Goal: Task Accomplishment & Management: Manage account settings

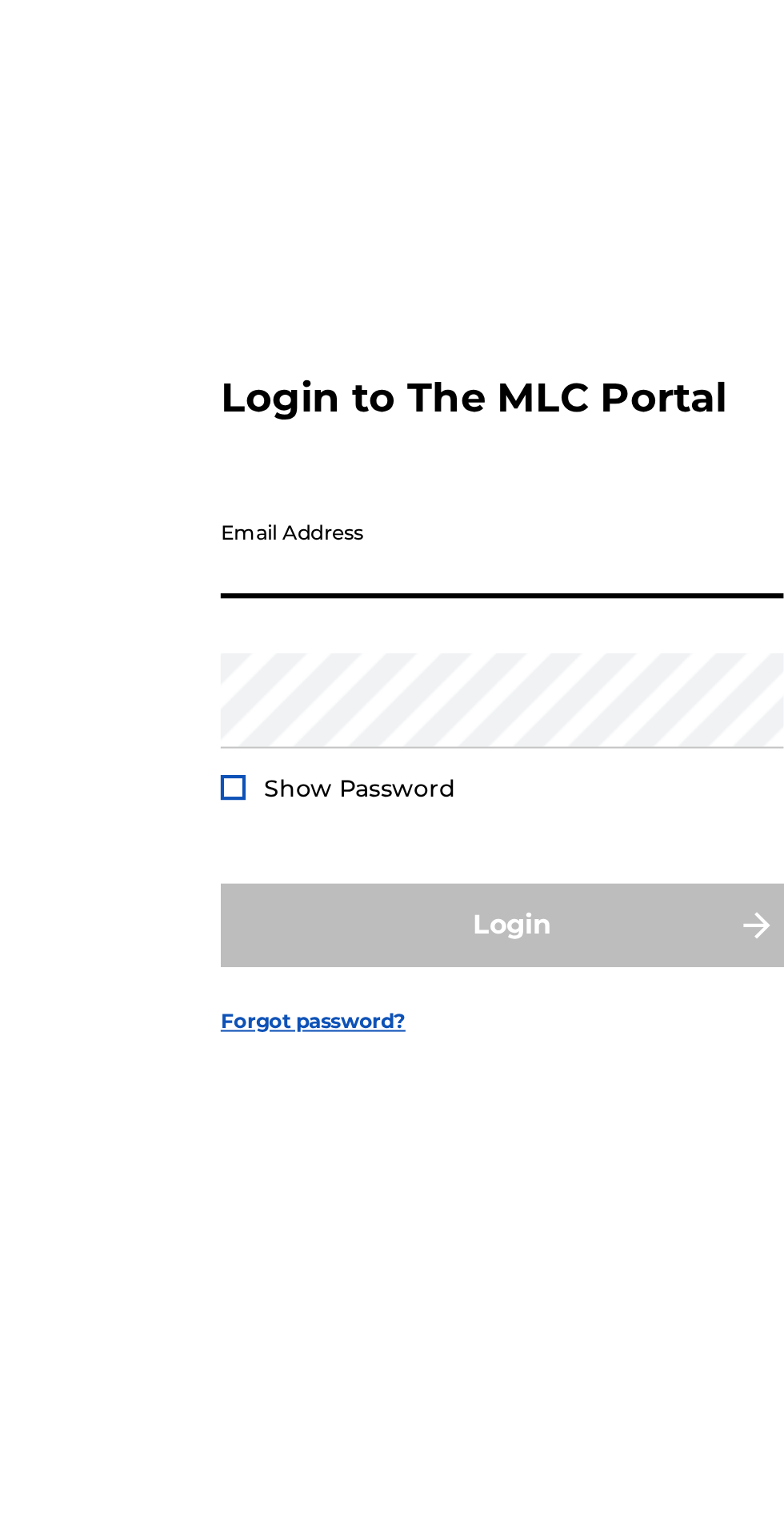
type input "[EMAIL_ADDRESS][DOMAIN_NAME]"
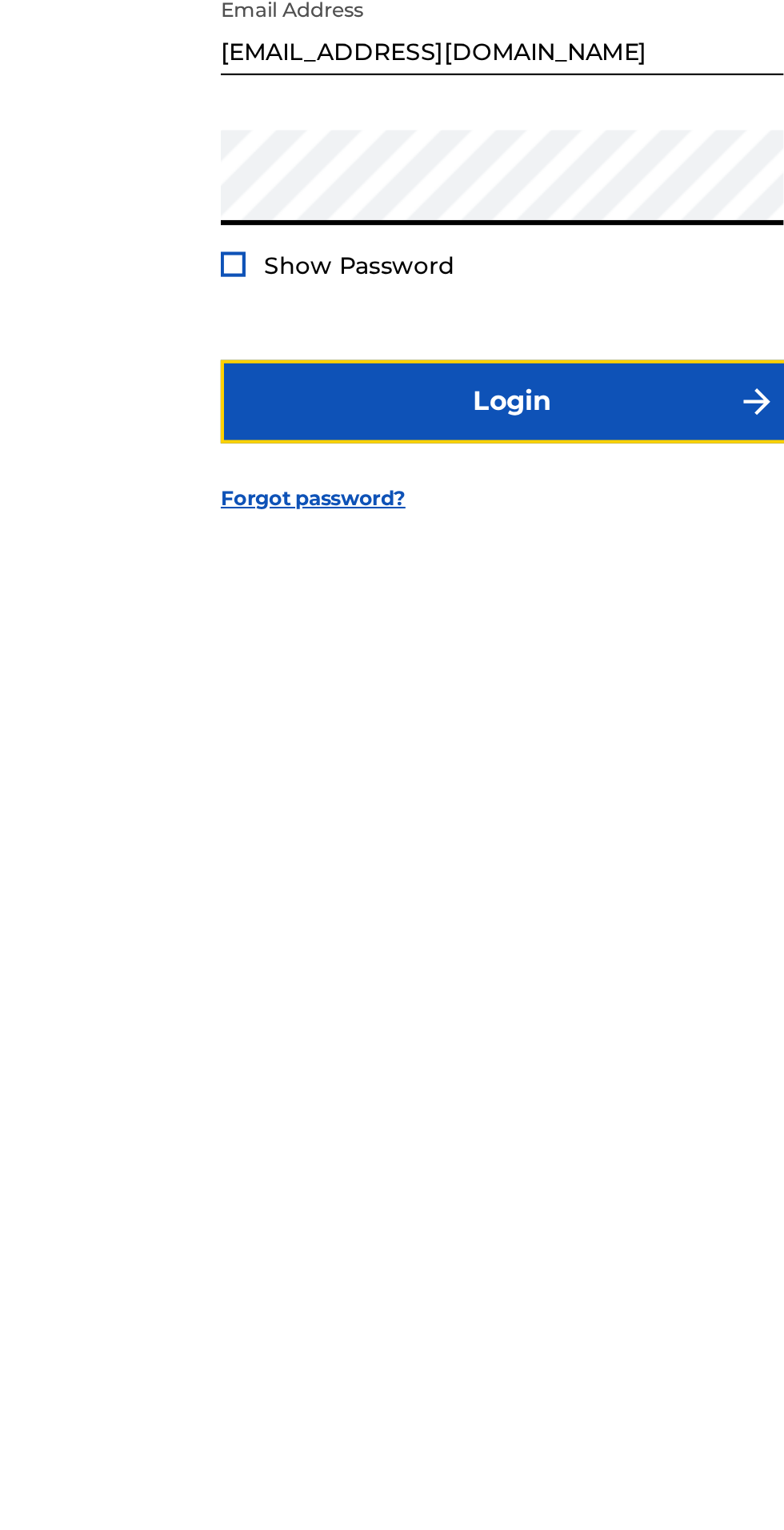
click at [454, 903] on button "Login" at bounding box center [392, 883] width 280 height 40
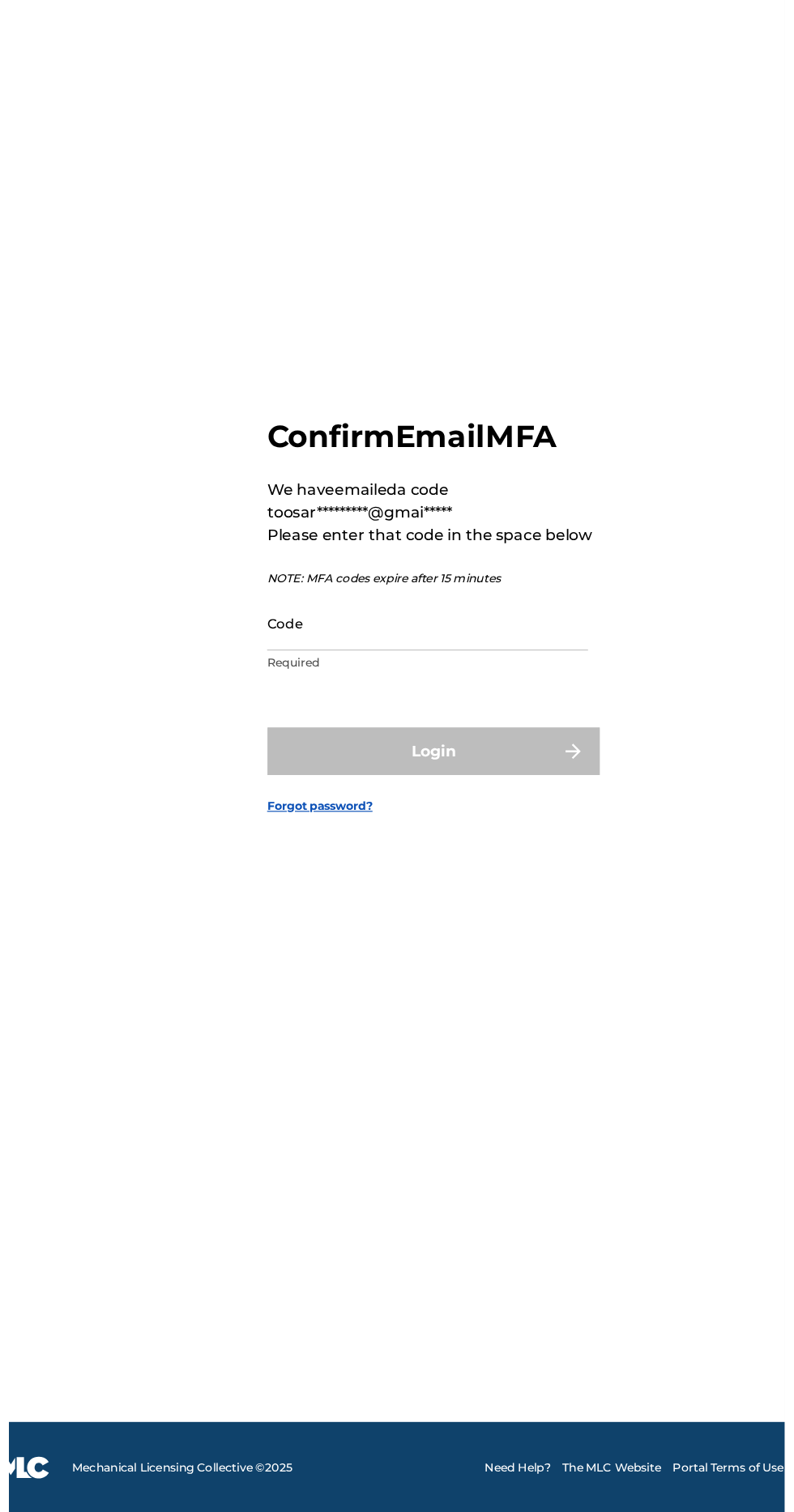
scroll to position [28, 0]
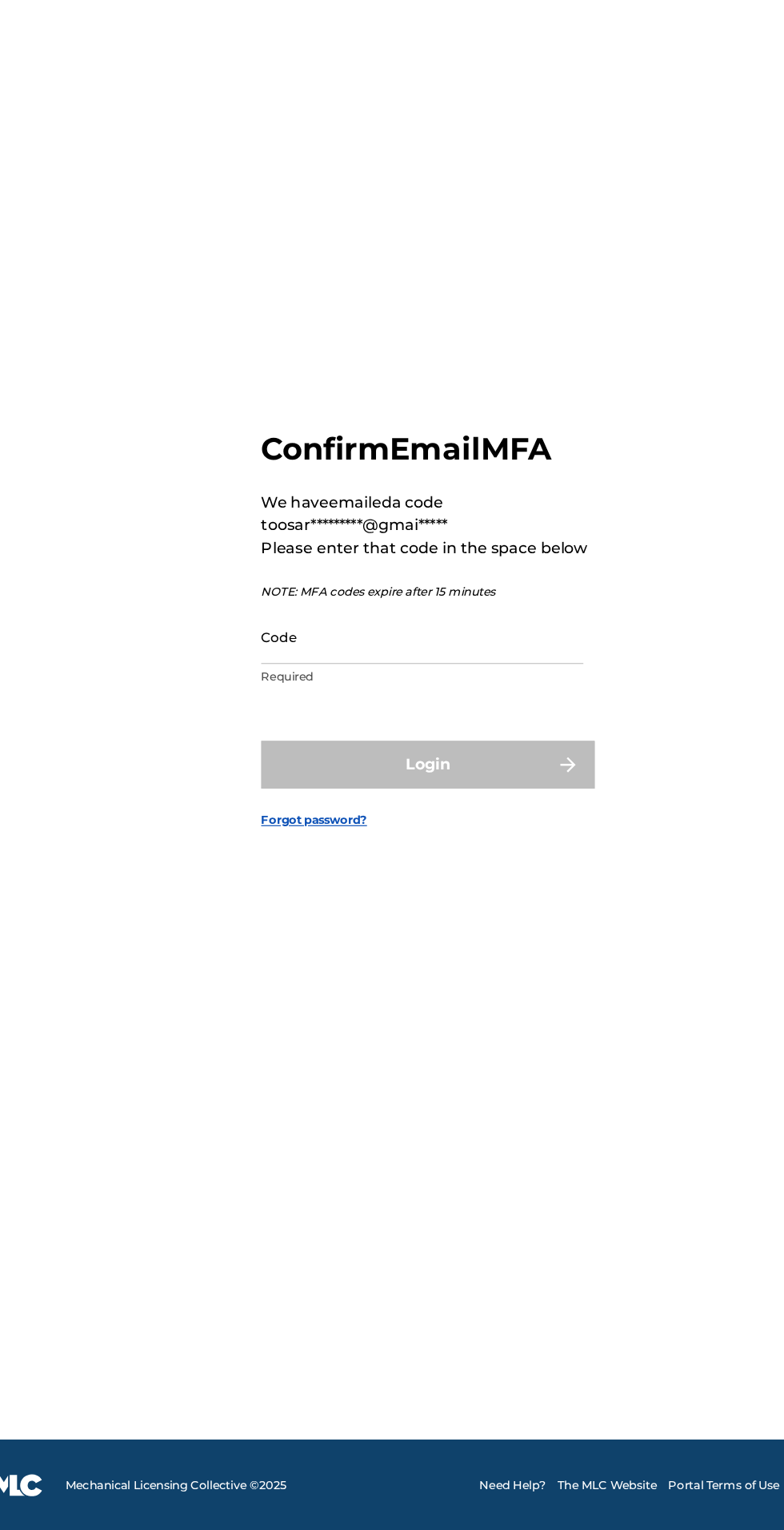
click at [426, 803] on input "Code" at bounding box center [387, 779] width 270 height 46
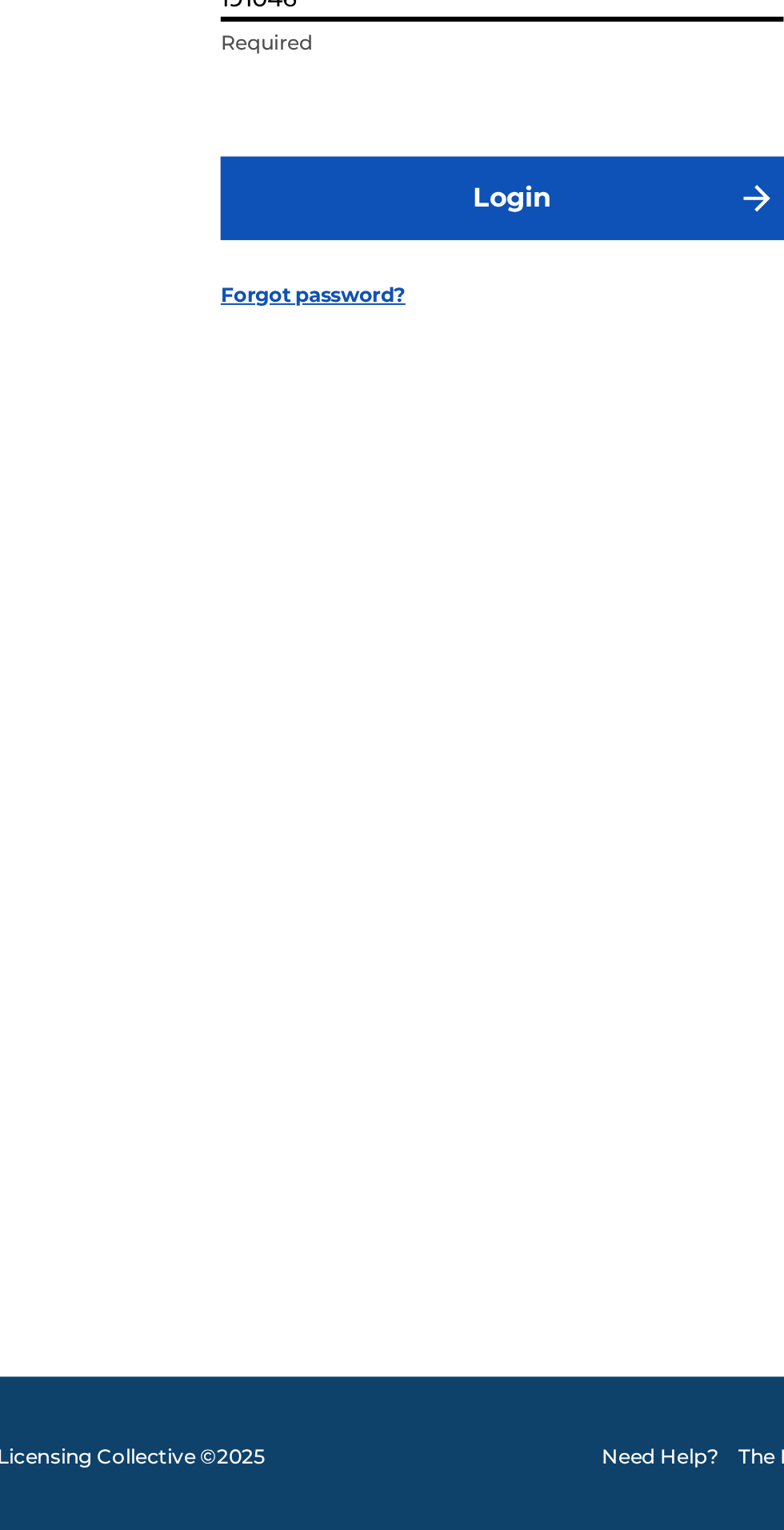
type input "191046"
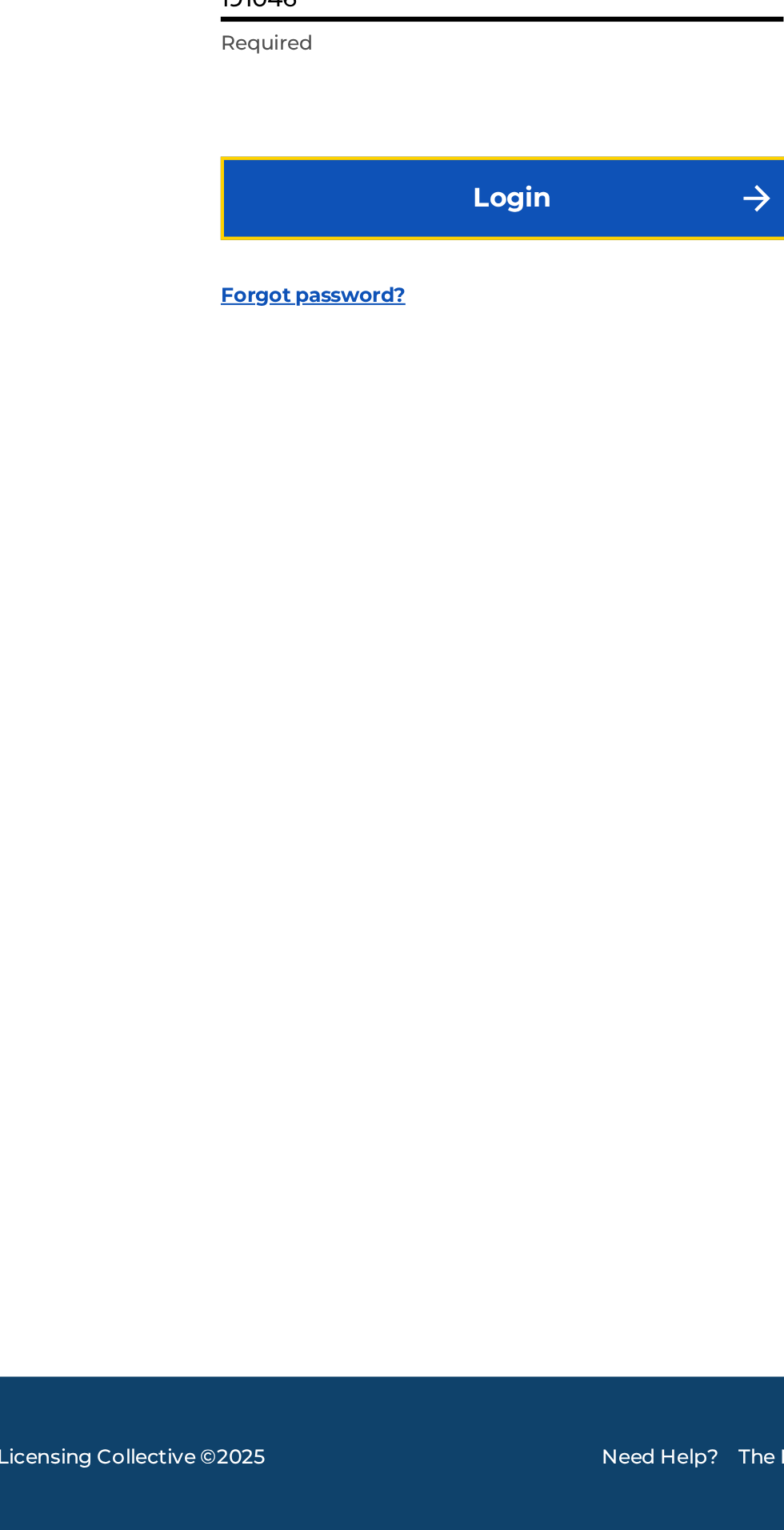
click at [474, 907] on button "Login" at bounding box center [392, 887] width 280 height 40
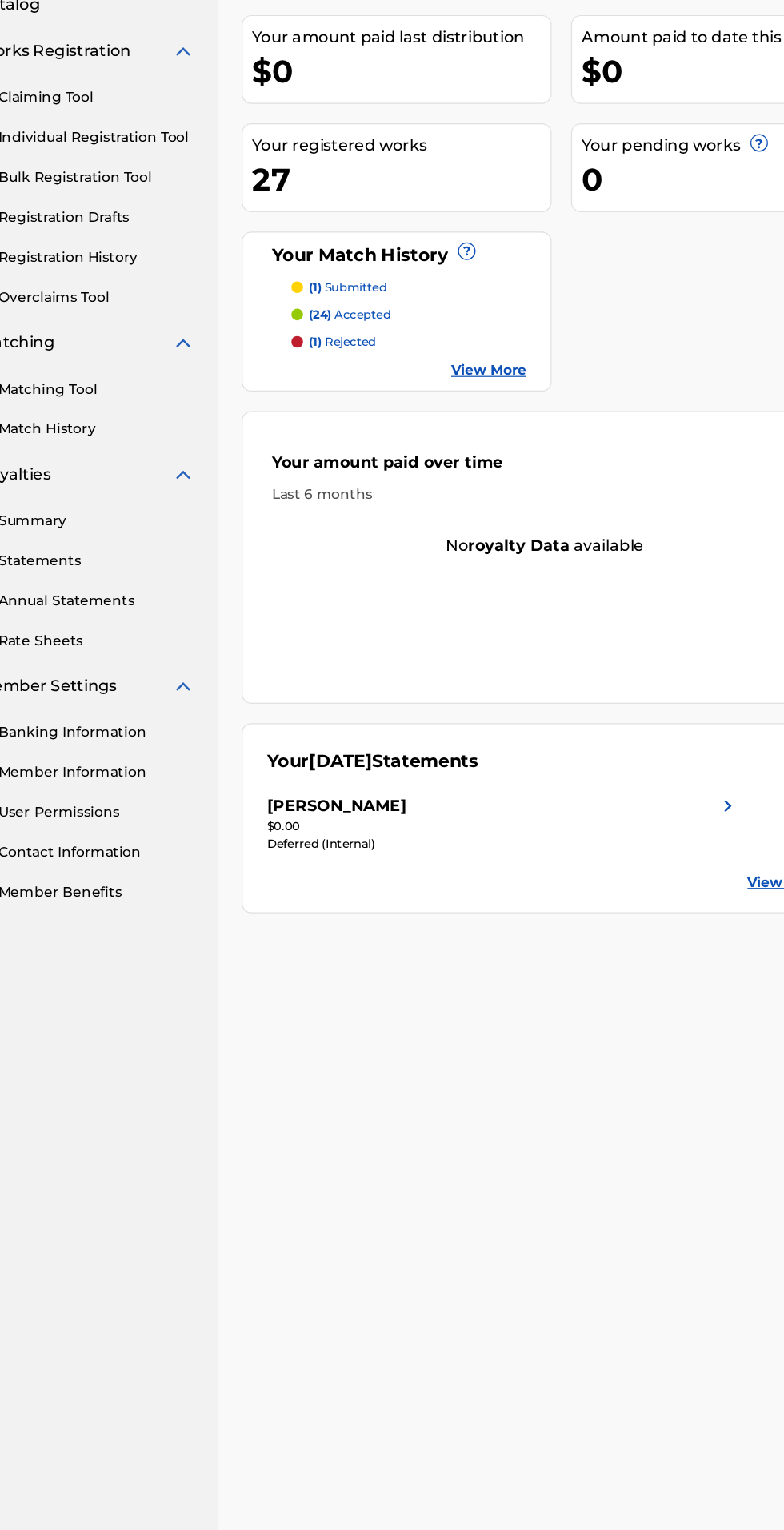
scroll to position [9, 0]
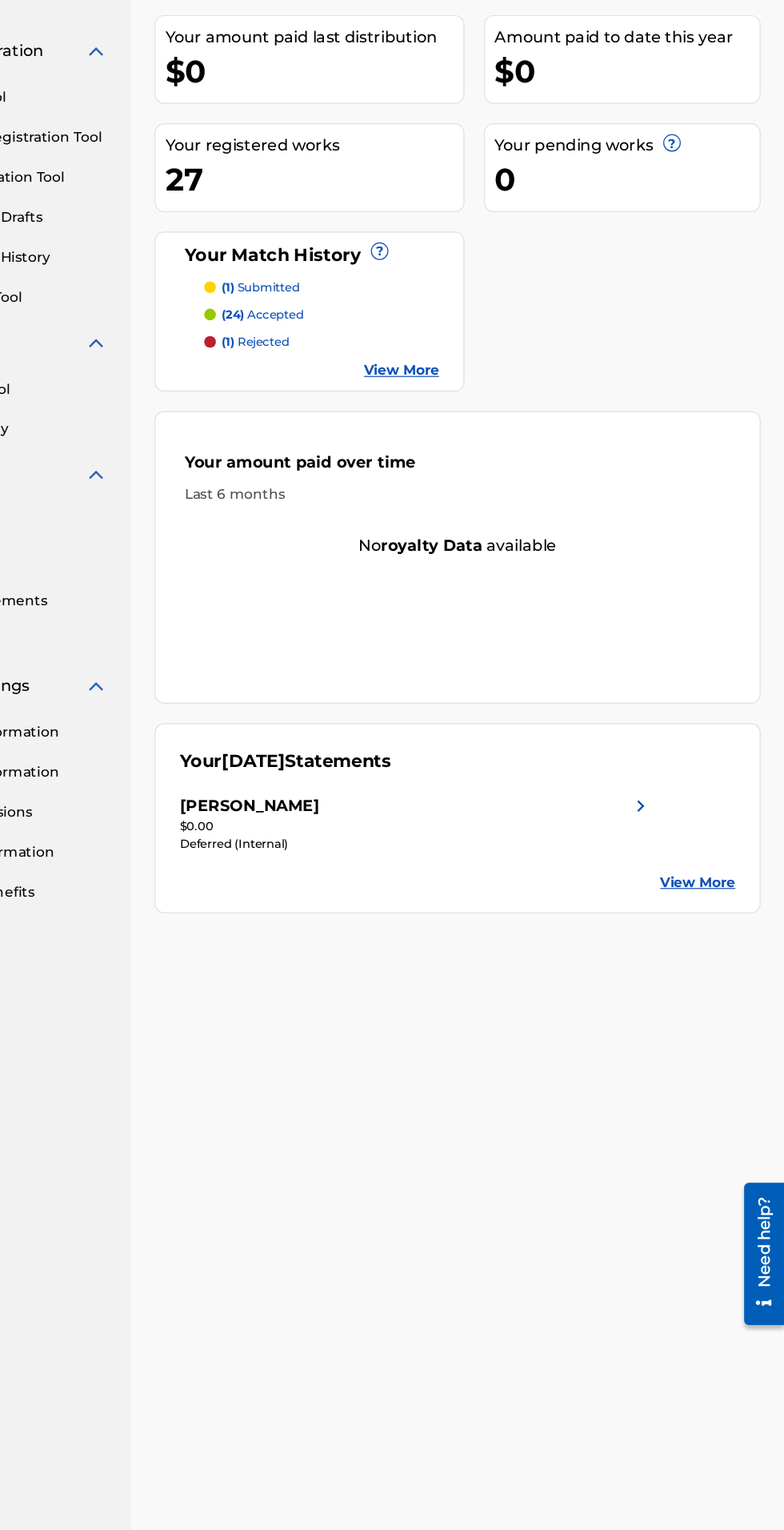
click at [727, 872] on link "View More" at bounding box center [713, 879] width 61 height 16
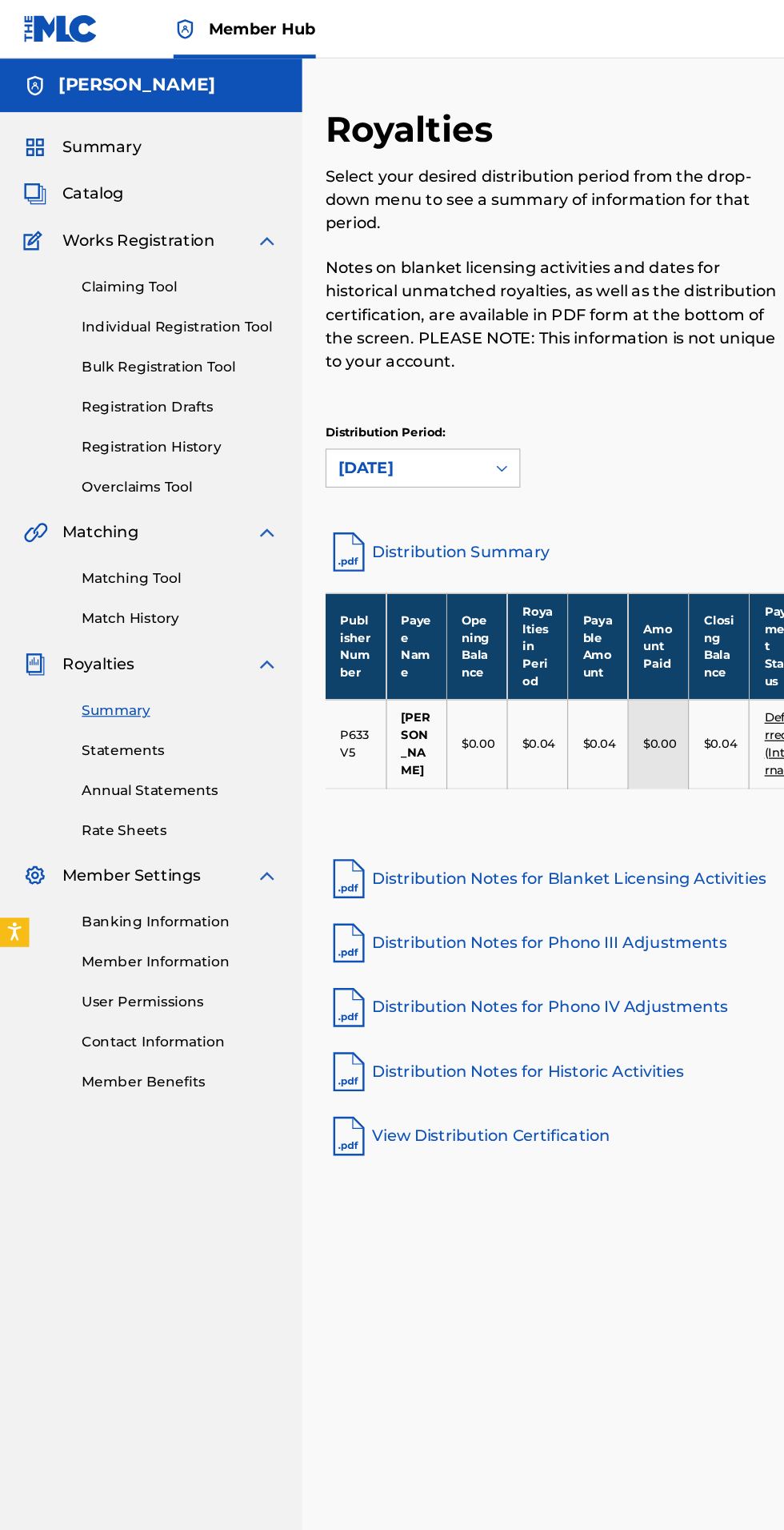
click at [82, 162] on span "Catalog" at bounding box center [76, 159] width 50 height 19
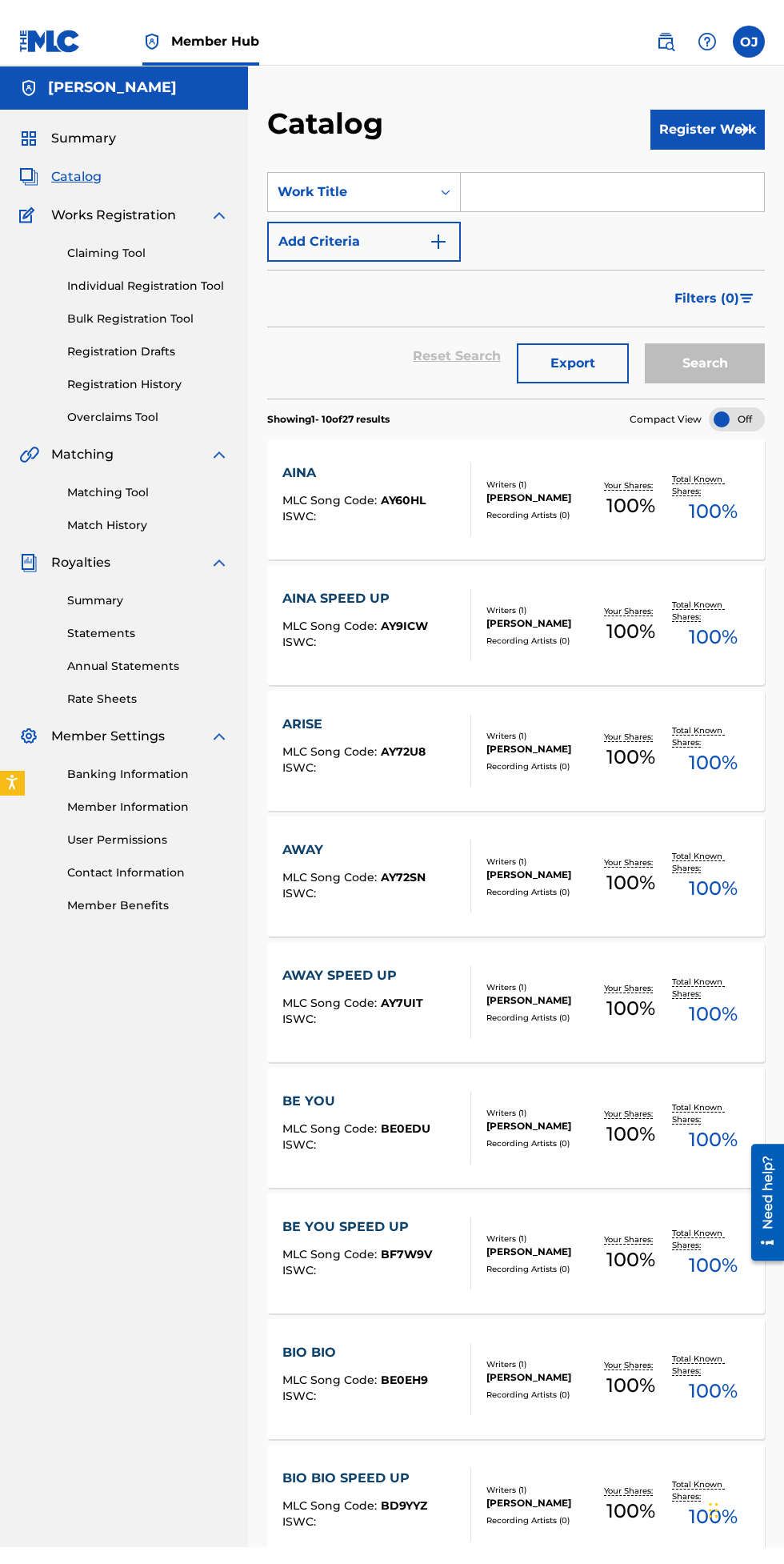
scroll to position [1, 0]
